Goal: Task Accomplishment & Management: Manage account settings

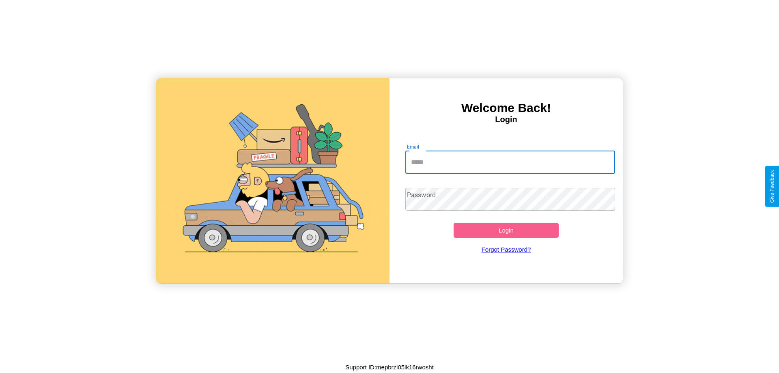
click at [510, 162] on input "Email" at bounding box center [511, 162] width 210 height 23
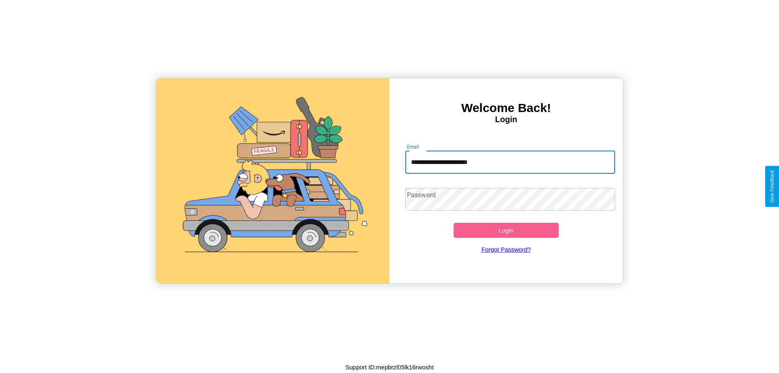
type input "**********"
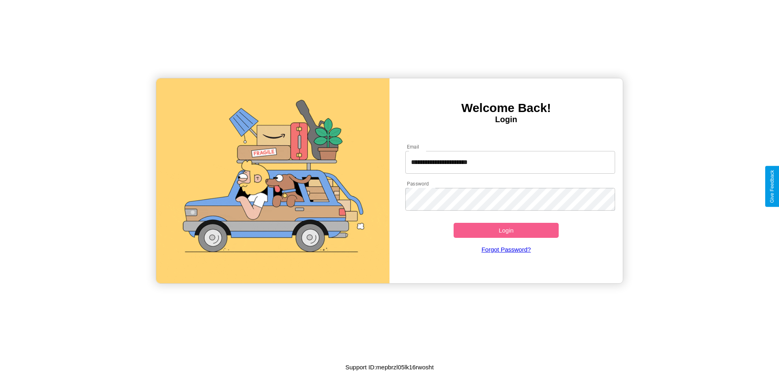
click at [506, 230] on button "Login" at bounding box center [506, 230] width 105 height 15
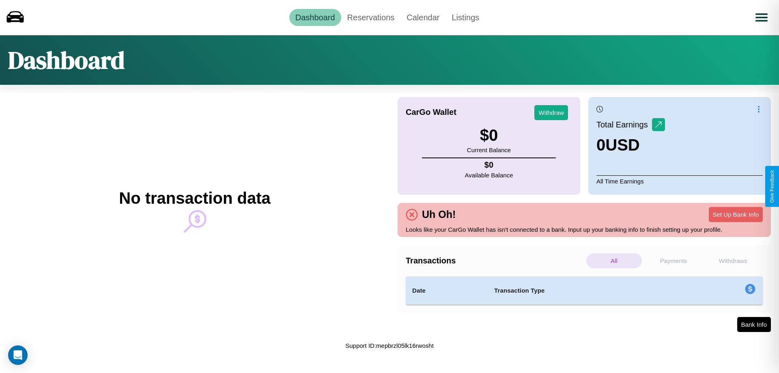
click at [733, 261] on p "Withdraws" at bounding box center [734, 260] width 56 height 15
click at [674, 261] on p "Payments" at bounding box center [674, 260] width 56 height 15
click at [733, 261] on p "Withdraws" at bounding box center [734, 260] width 56 height 15
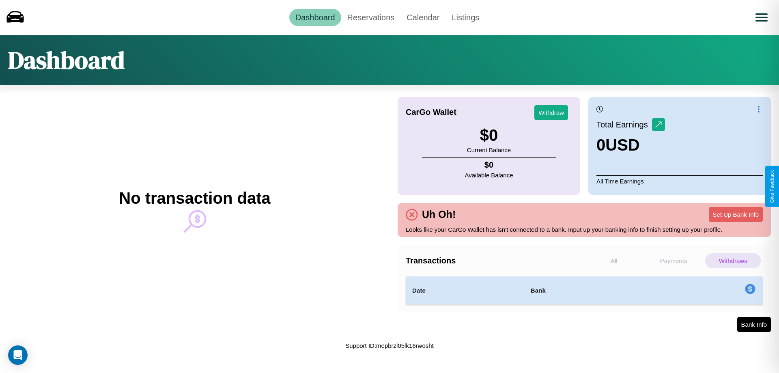
click at [614, 261] on p "All" at bounding box center [615, 260] width 56 height 15
click at [423, 17] on link "Calendar" at bounding box center [423, 17] width 45 height 17
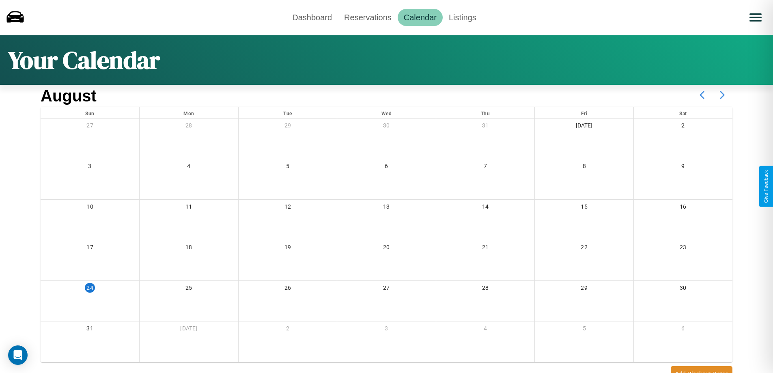
click at [723, 95] on icon at bounding box center [722, 95] width 20 height 20
click at [368, 17] on link "Reservations" at bounding box center [368, 17] width 60 height 17
